Goal: Navigation & Orientation: Find specific page/section

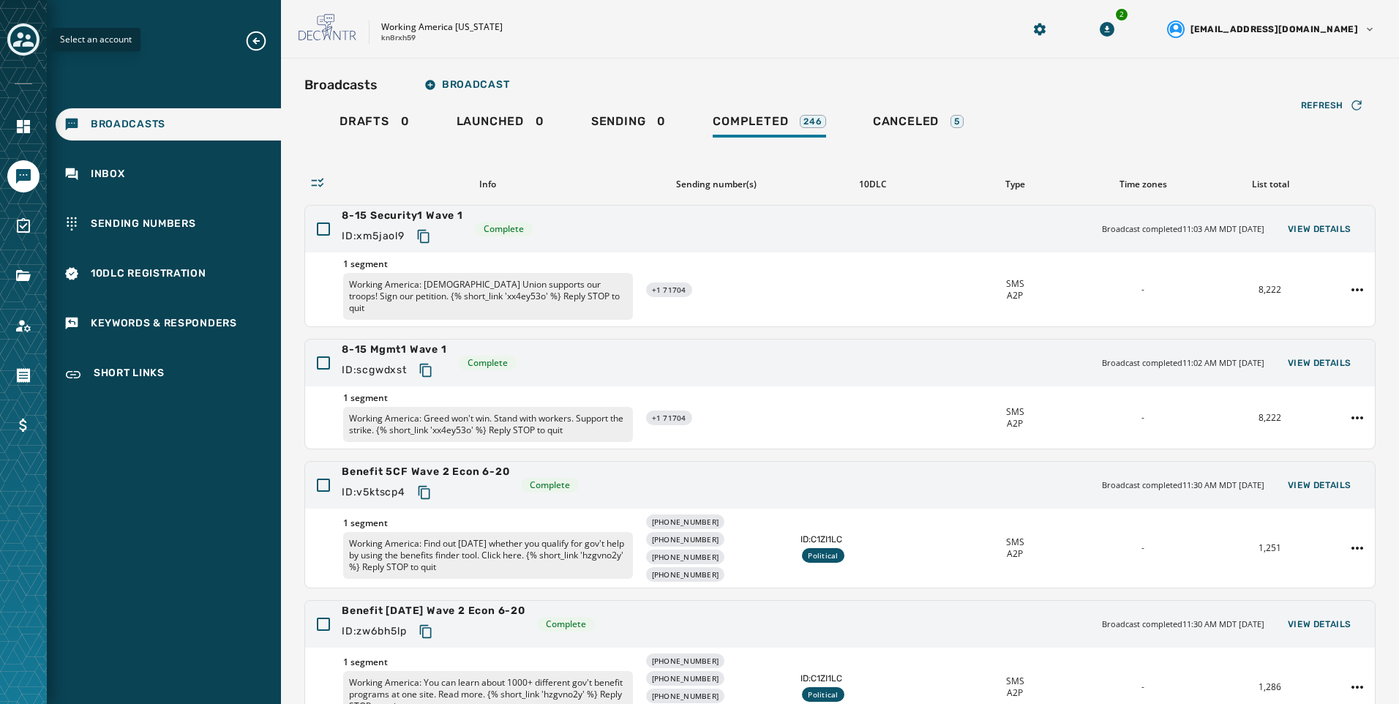
click at [17, 42] on icon "Toggle account select drawer" at bounding box center [23, 39] width 20 height 15
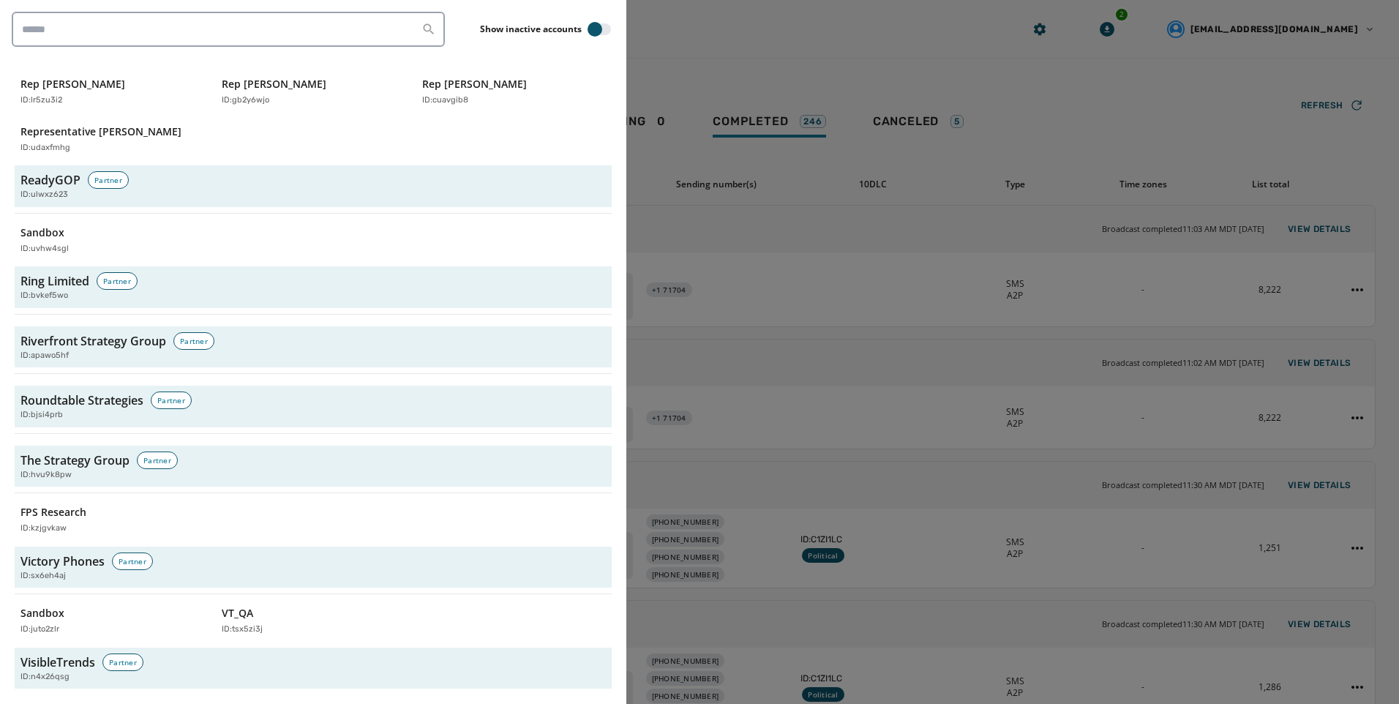
scroll to position [4206, 0]
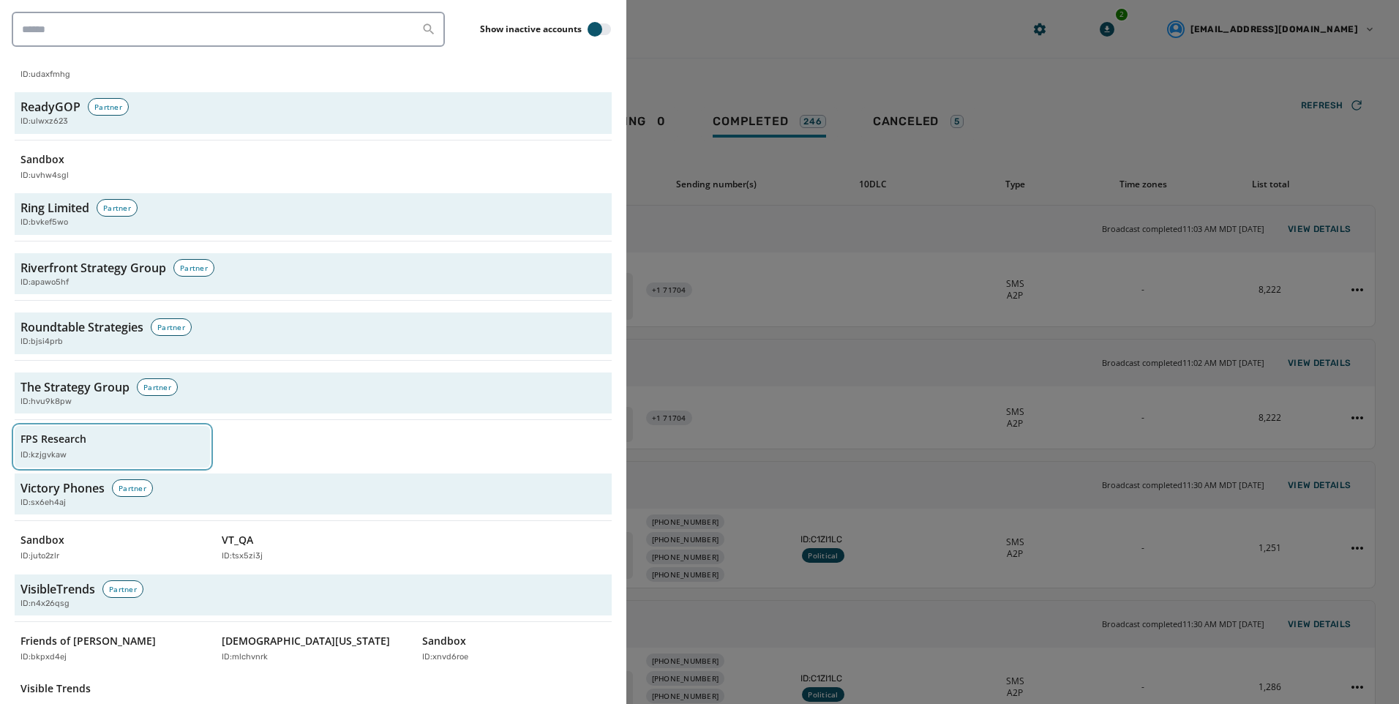
click at [88, 432] on div "FPS Research ID: kzjgvkaw" at bounding box center [104, 447] width 169 height 30
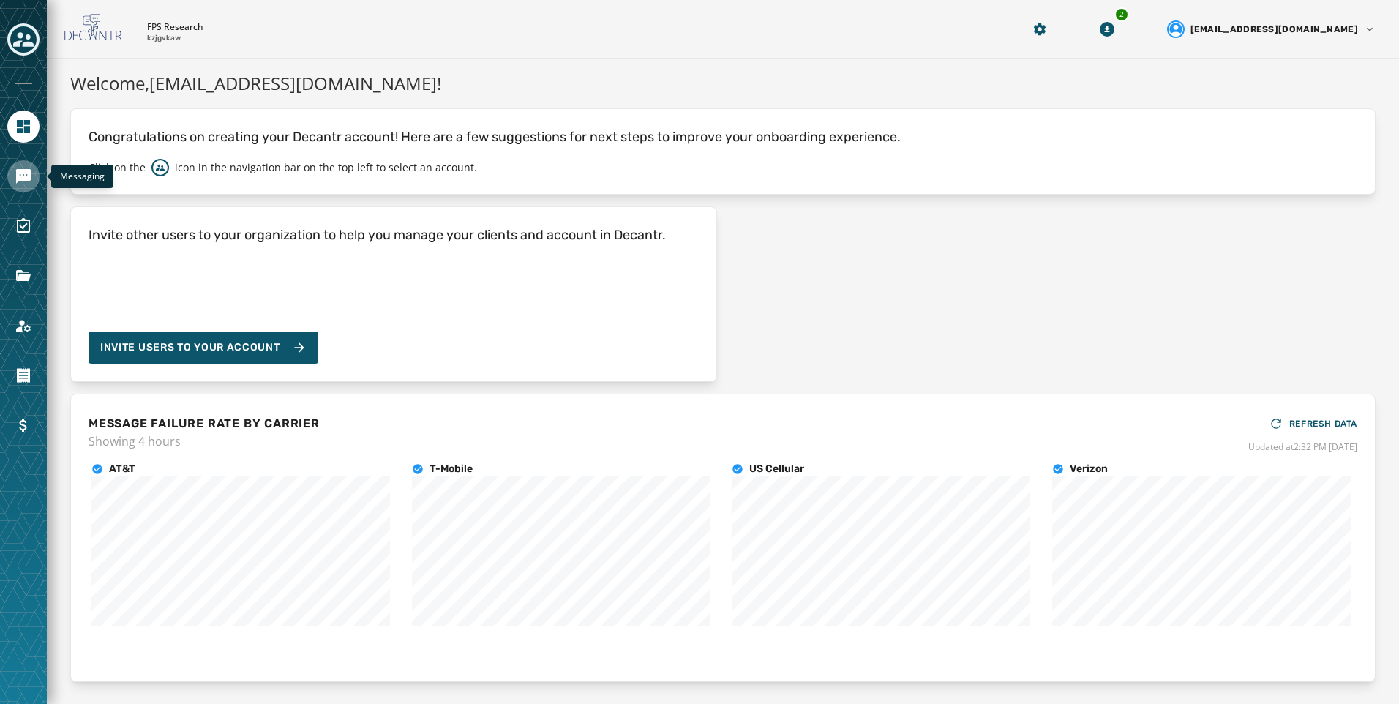
click at [30, 177] on icon "Navigate to Messaging" at bounding box center [23, 176] width 15 height 15
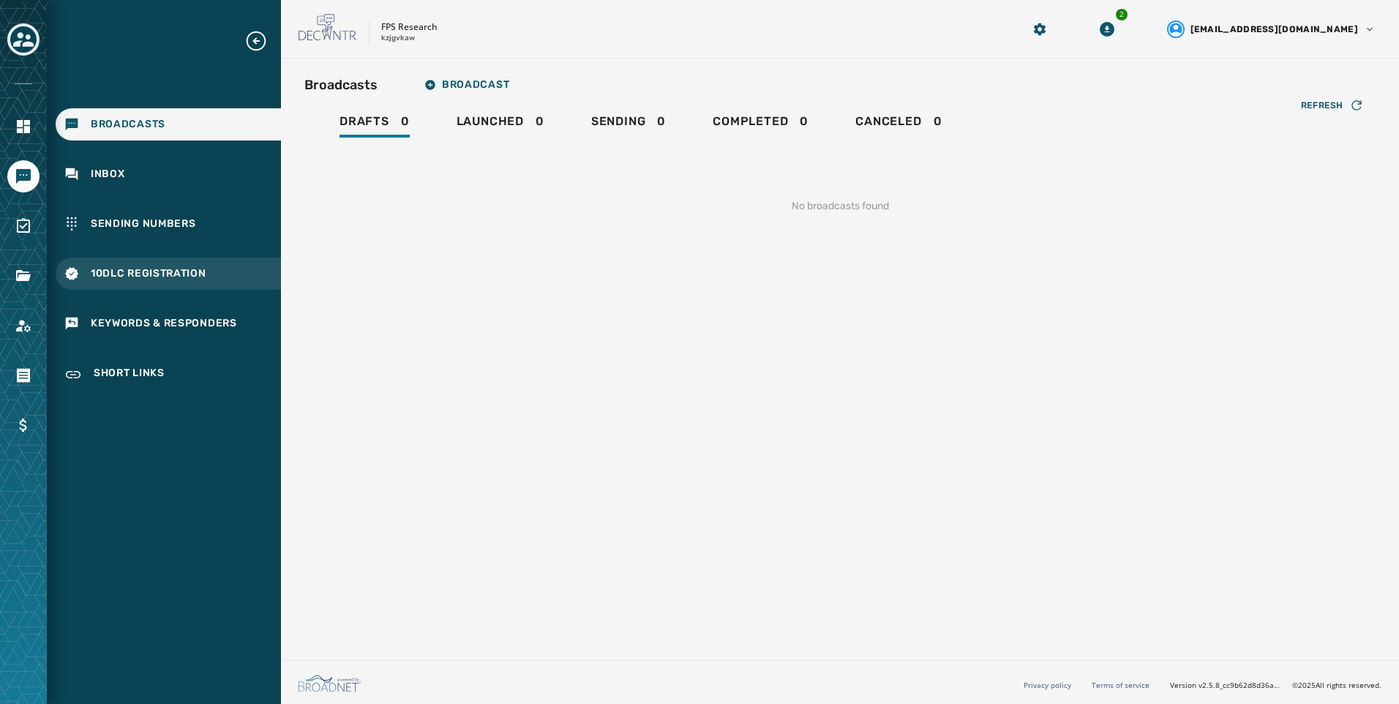
click at [133, 281] on div "10DLC Registration" at bounding box center [168, 274] width 225 height 32
